Goal: Find specific page/section: Find specific page/section

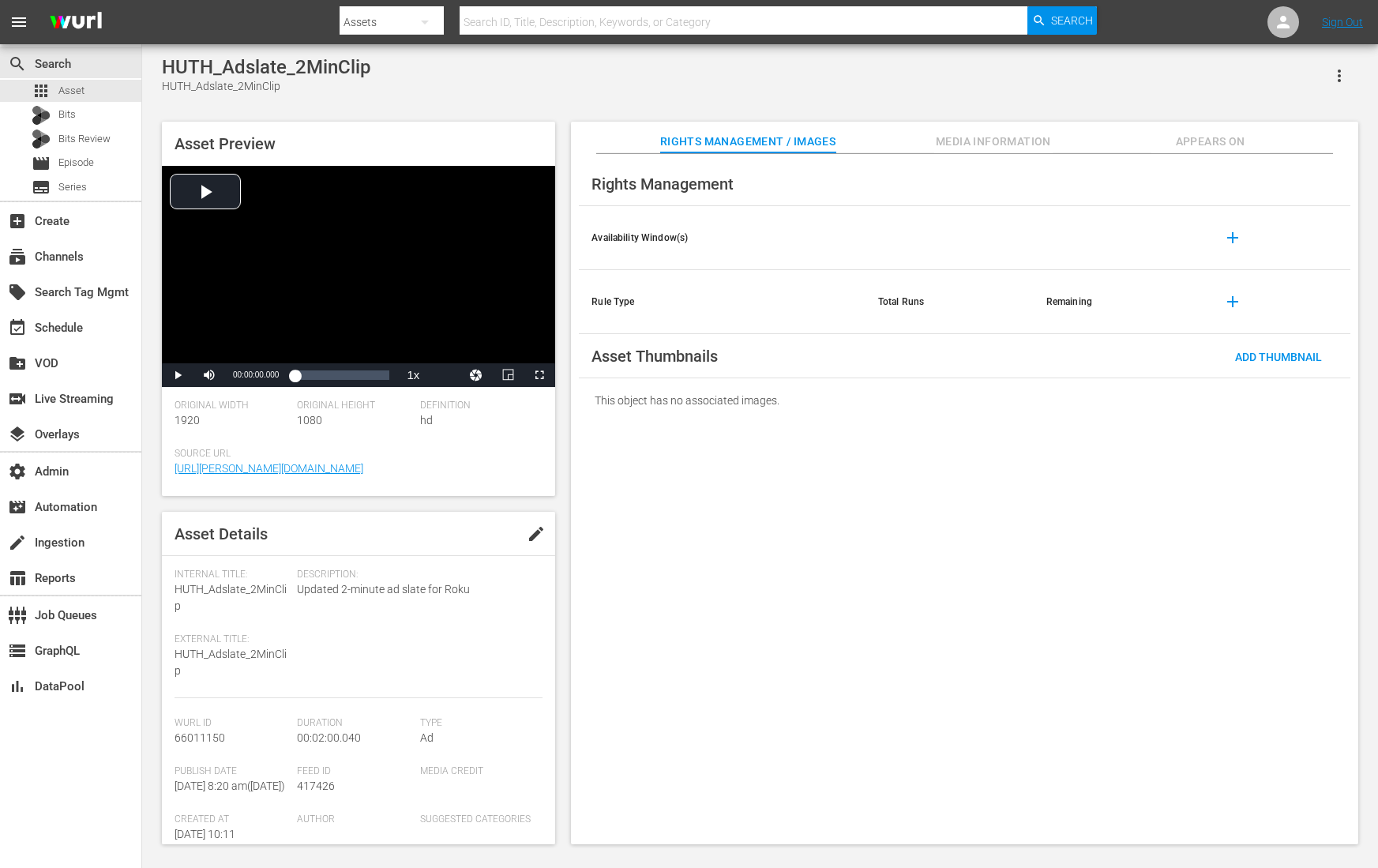
click at [1343, 60] on button "button" at bounding box center [1339, 76] width 38 height 38
click at [1282, 111] on div "Segmentation Clips" at bounding box center [1270, 120] width 152 height 38
click at [60, 255] on div "subscriptions Channels" at bounding box center [44, 254] width 88 height 14
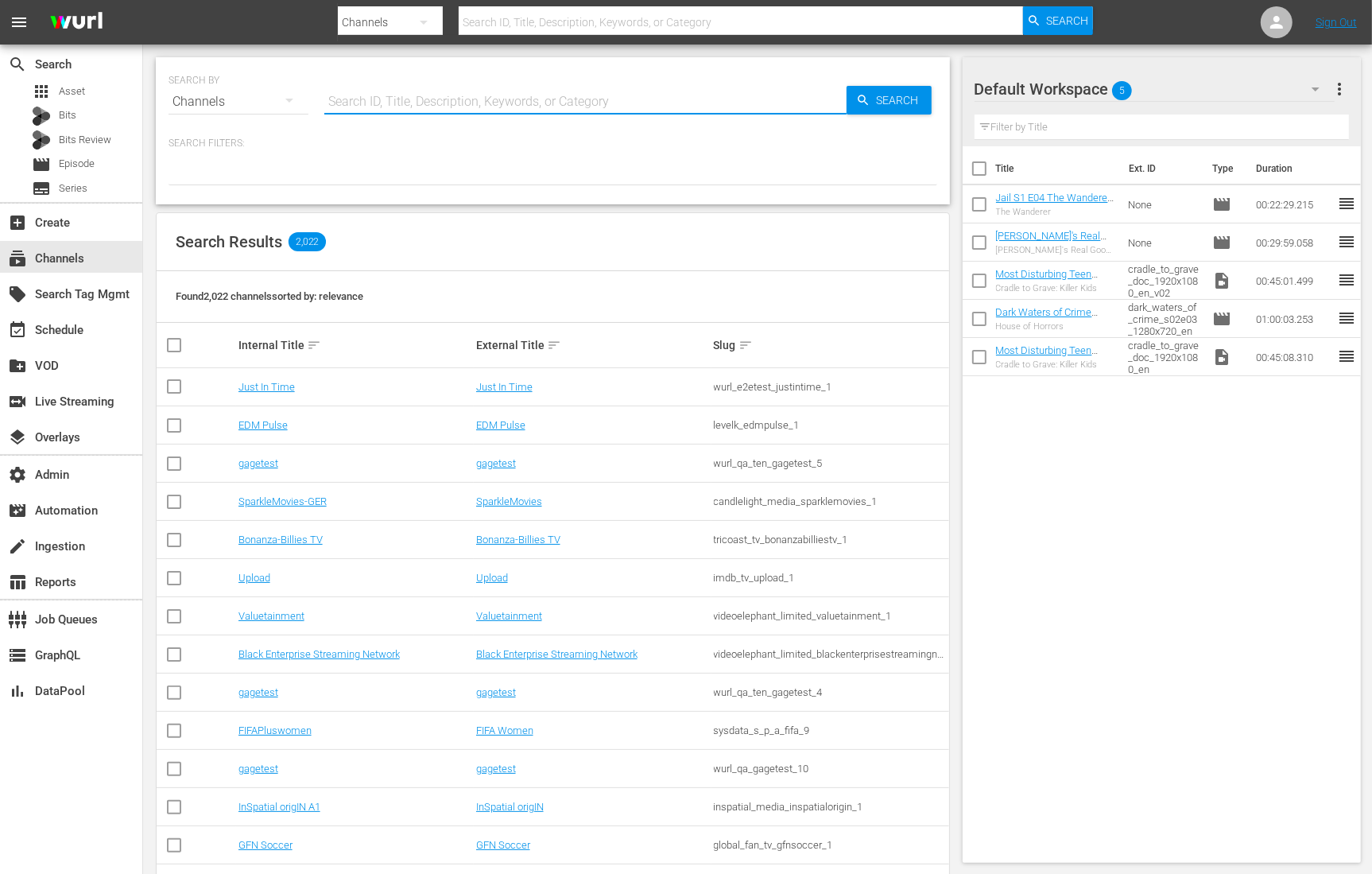
click at [438, 102] on input "text" at bounding box center [585, 102] width 522 height 38
type input "home under the hammer"
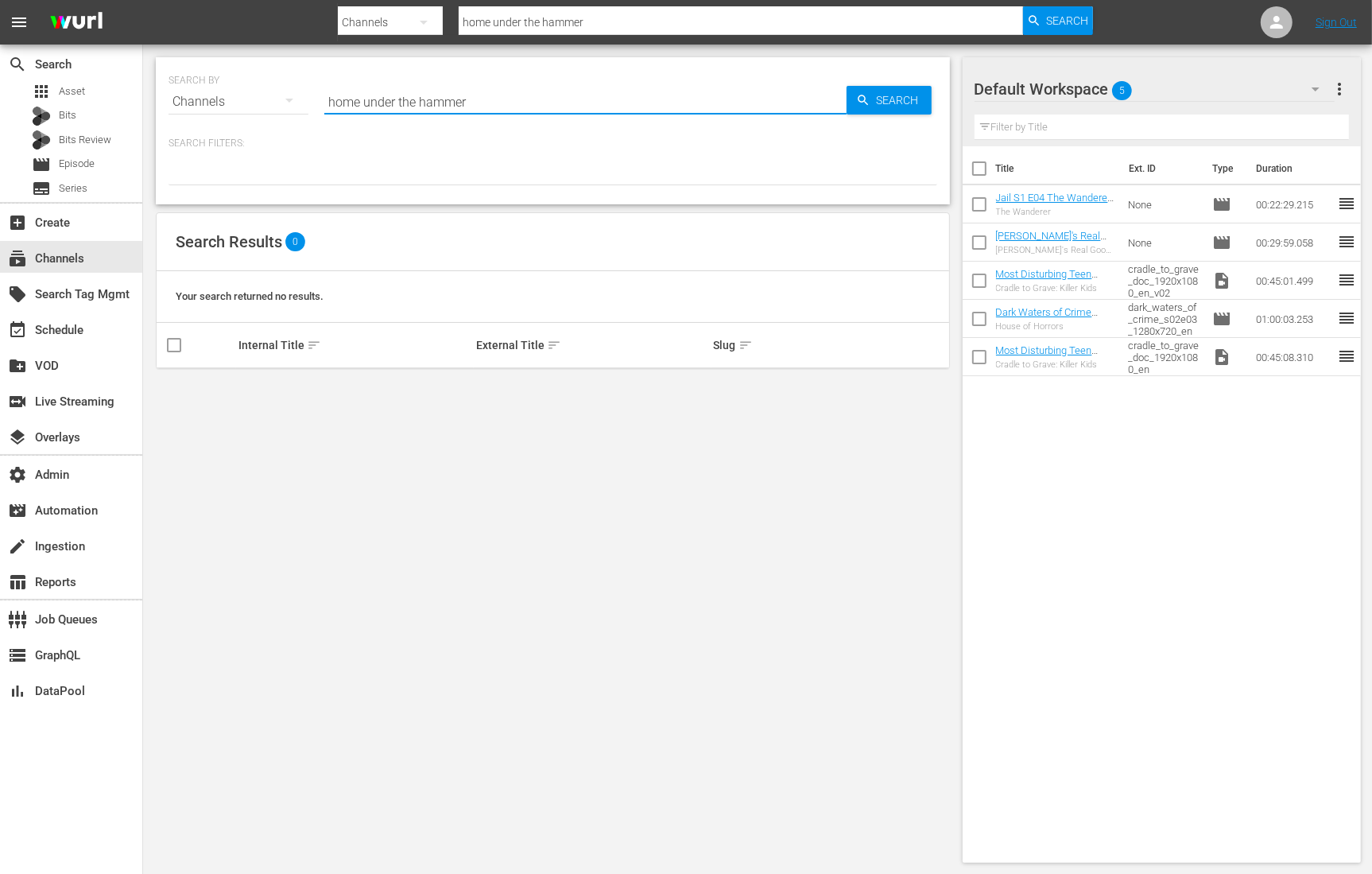
type input "homes under the hammer"
click at [359, 100] on input "homes under the hammer" at bounding box center [585, 102] width 522 height 38
type input "homes under the hammer"
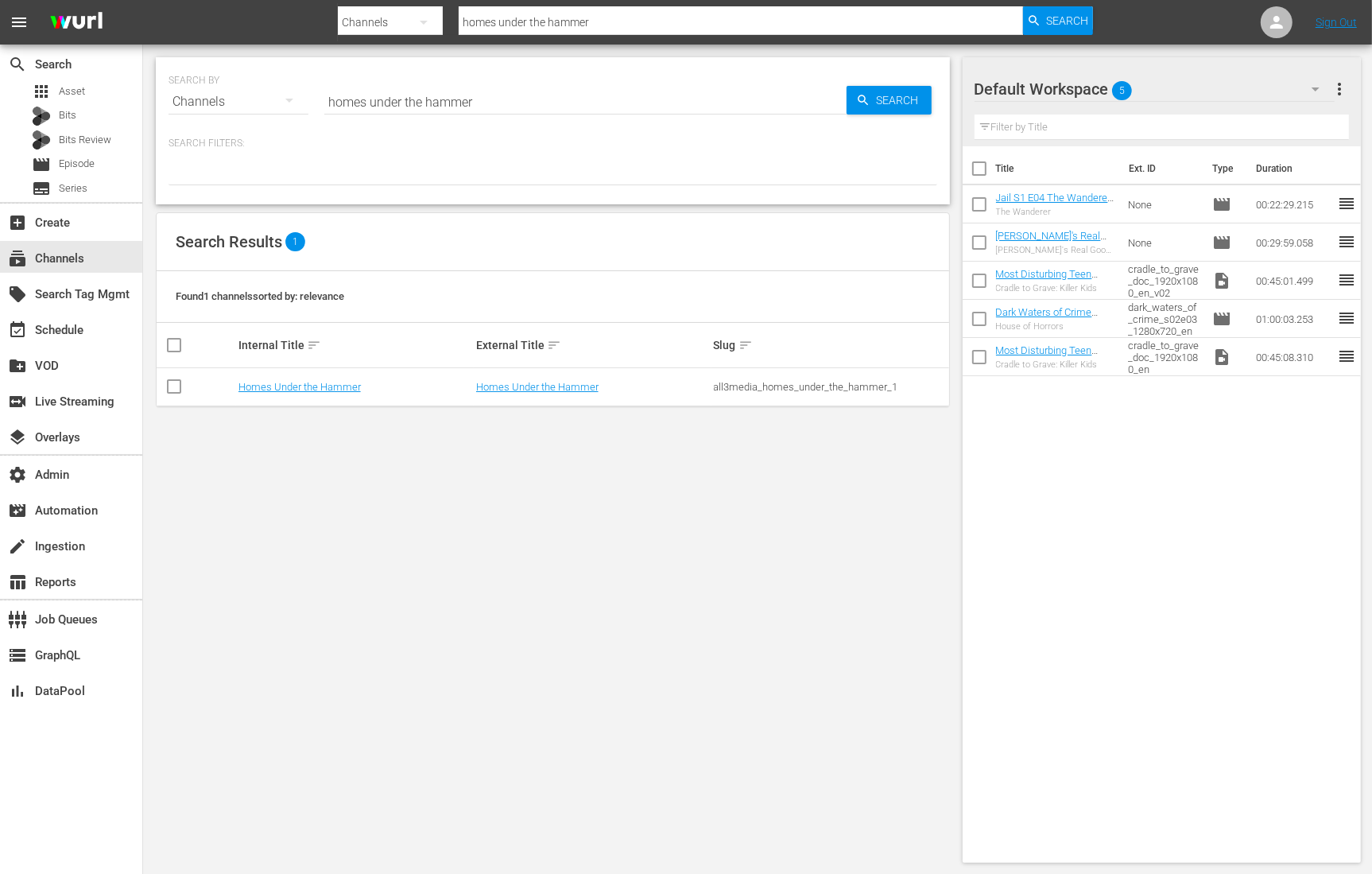
click at [275, 392] on td "Homes Under the Hammer" at bounding box center [355, 387] width 238 height 38
click at [278, 382] on link "Homes Under the Hammer" at bounding box center [300, 386] width 123 height 12
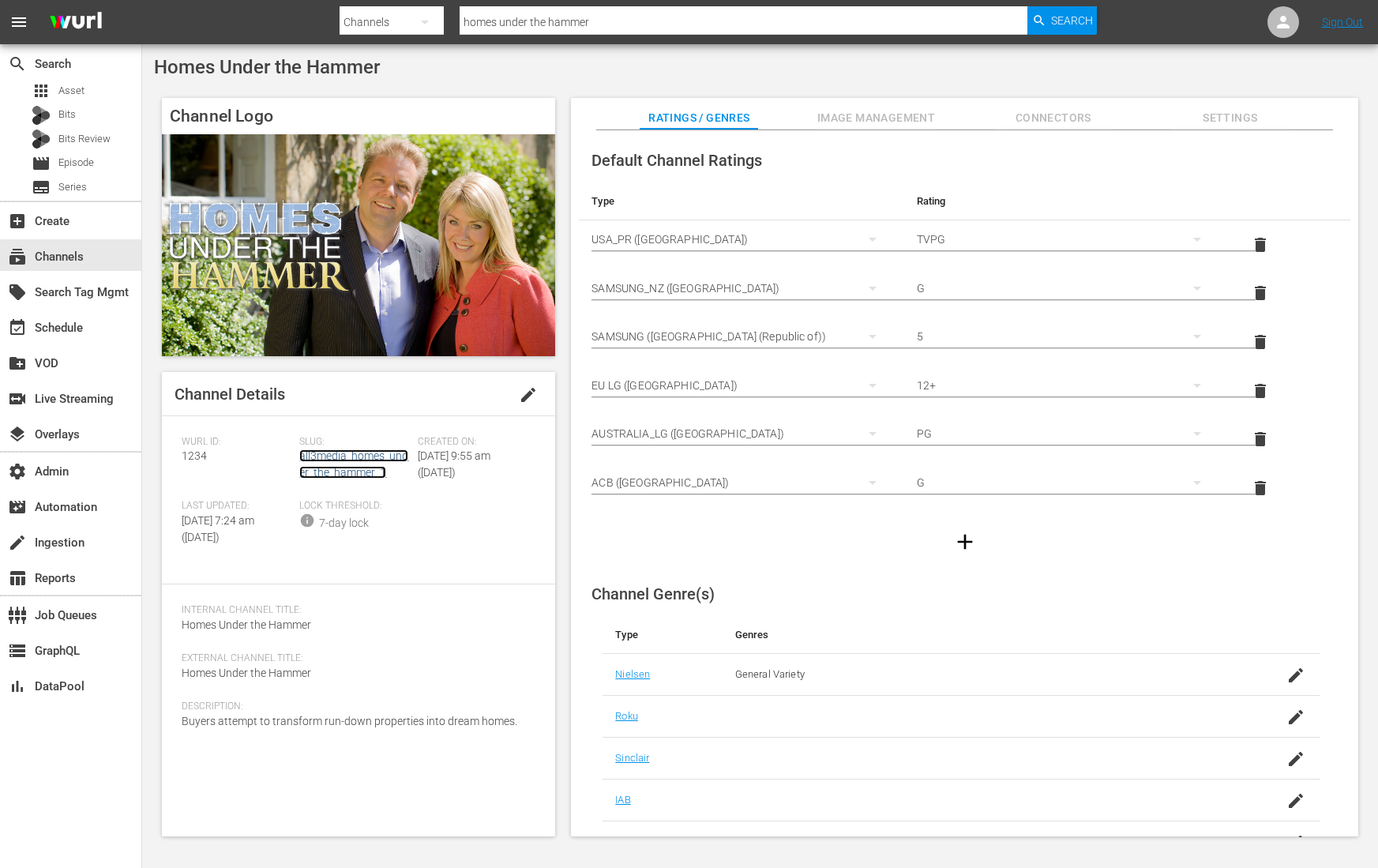
click at [340, 453] on link "all3media_homes_under_the_hammer_1" at bounding box center [354, 464] width 109 height 29
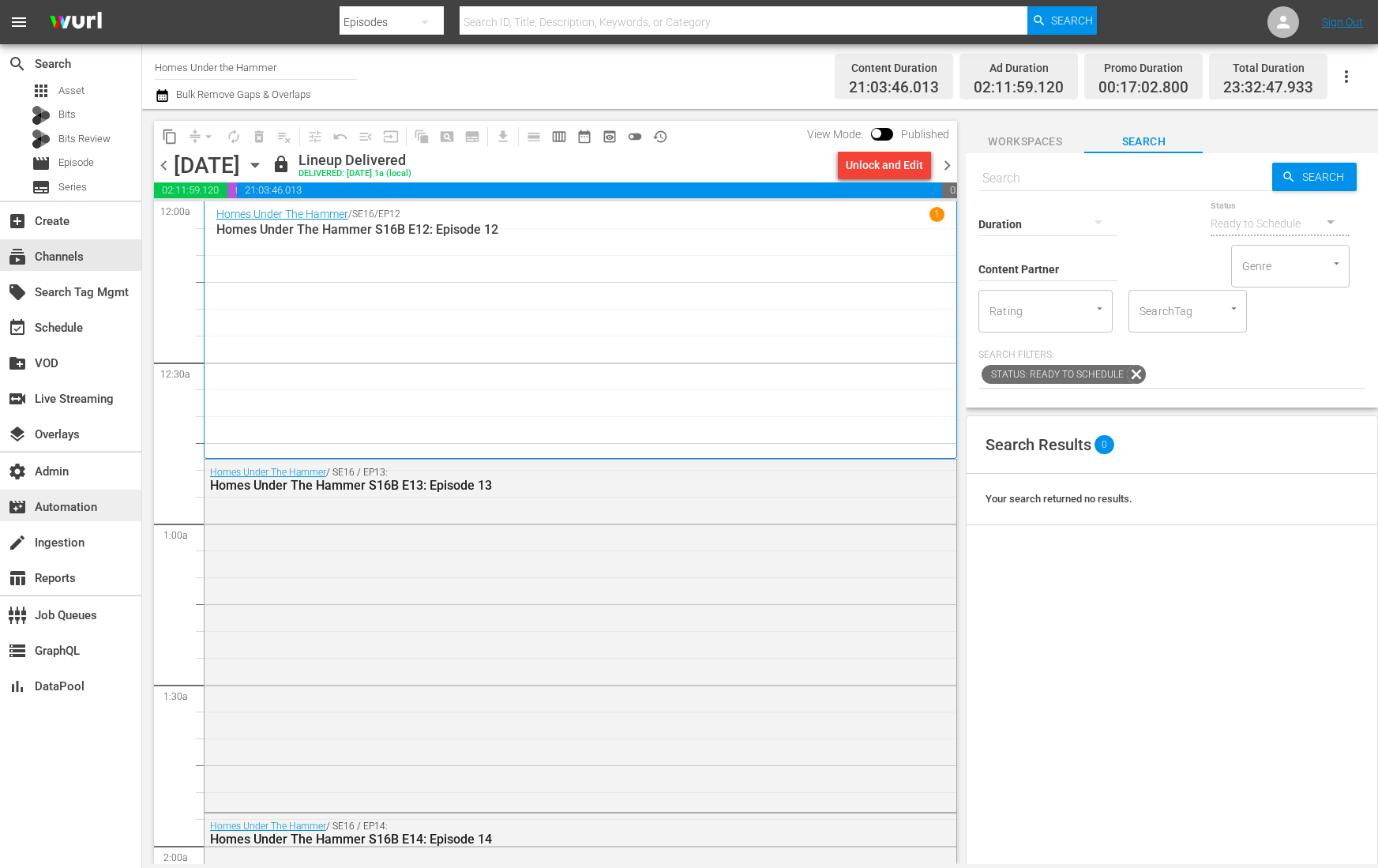
click at [79, 501] on div "movie_filter Automation" at bounding box center [44, 504] width 88 height 14
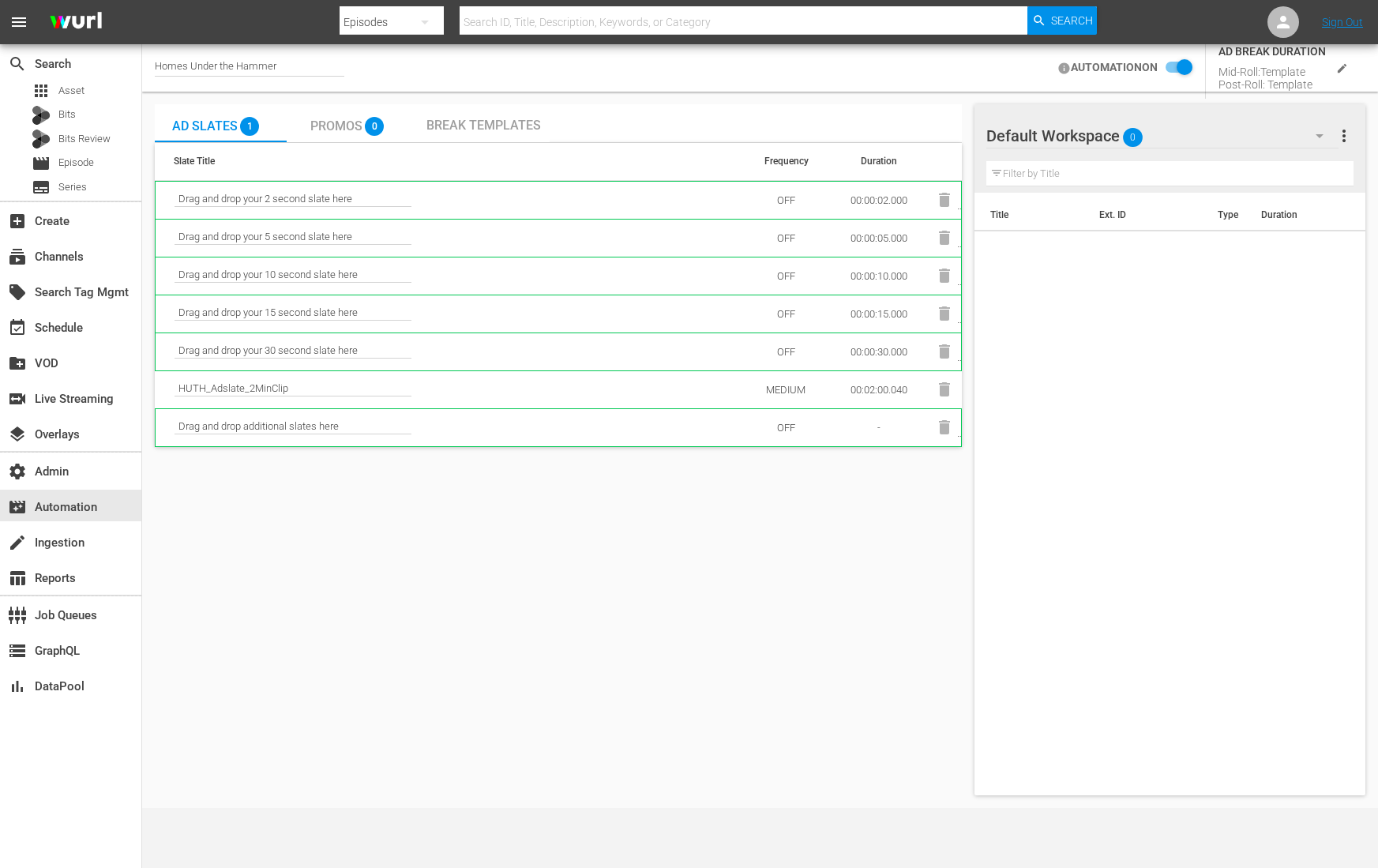
click at [369, 581] on div "Ad Slates 1 Promos 0 Break Templates Slate Title Frequency Duration Drag and dr…" at bounding box center [559, 450] width 807 height 691
